Goal: Task Accomplishment & Management: Use online tool/utility

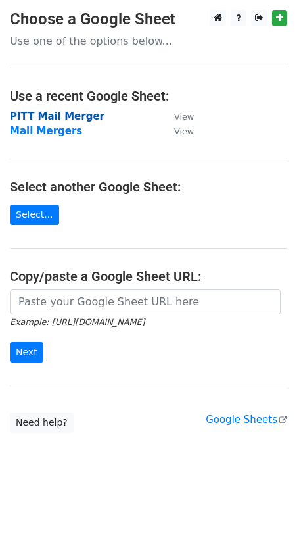
click at [75, 118] on strong "PITT Mail Merger" at bounding box center [57, 116] width 95 height 12
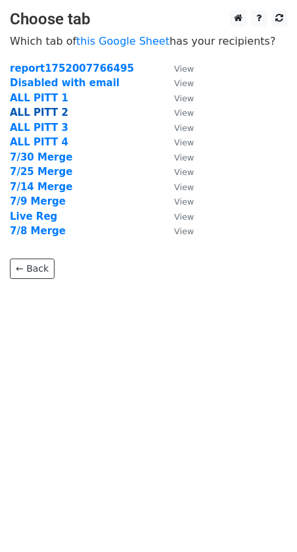
click at [39, 114] on strong "ALL PITT 2" at bounding box center [39, 113] width 59 height 12
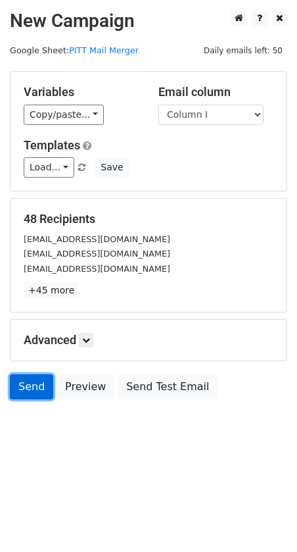
click at [22, 387] on link "Send" at bounding box center [31, 386] width 43 height 25
